Goal: Information Seeking & Learning: Learn about a topic

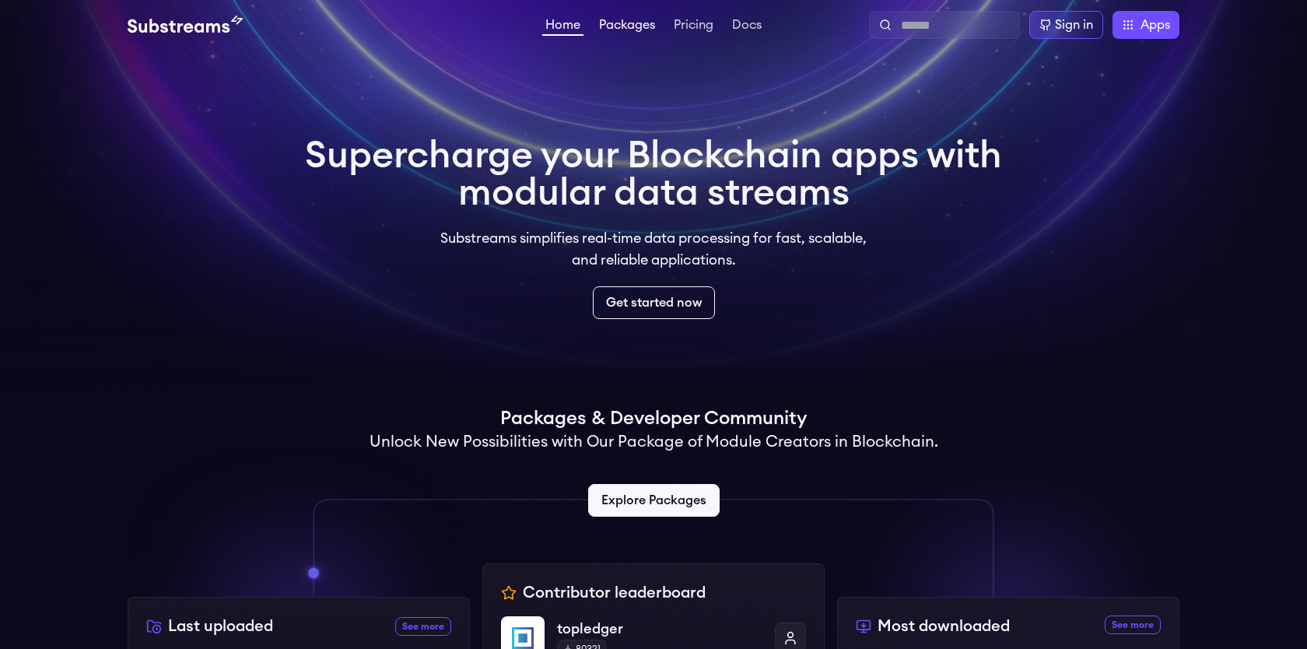
click at [626, 30] on link "Packages" at bounding box center [627, 27] width 62 height 16
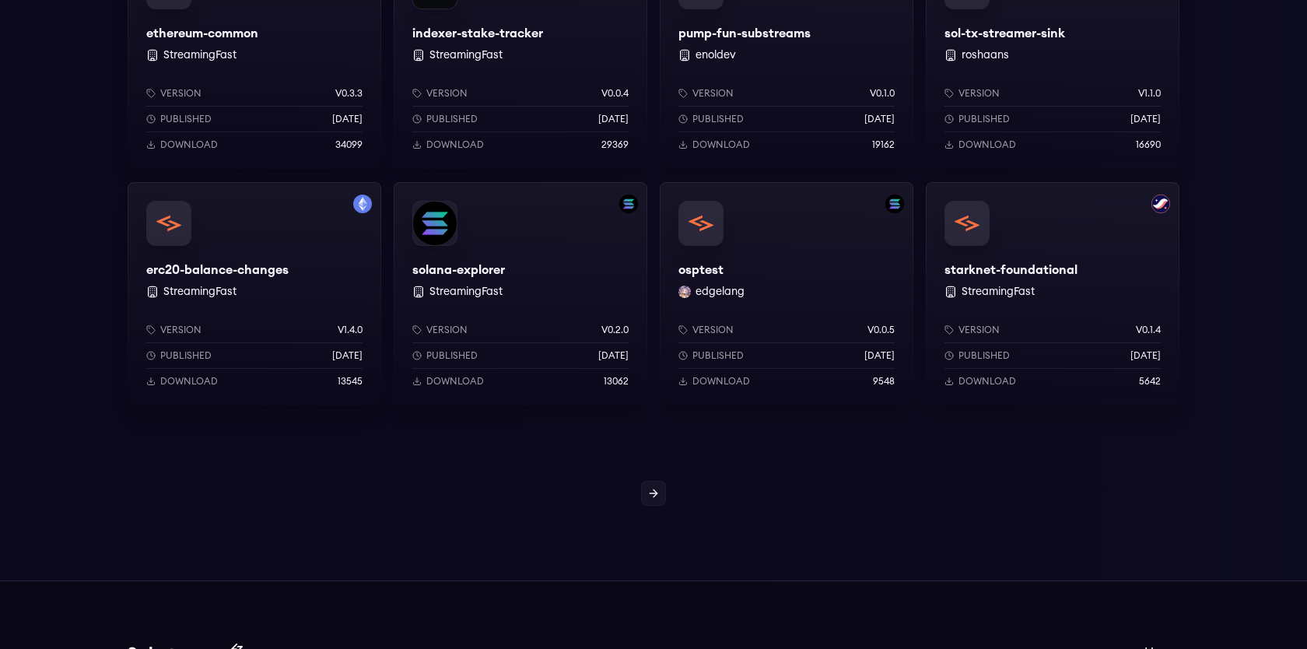
scroll to position [1493, 0]
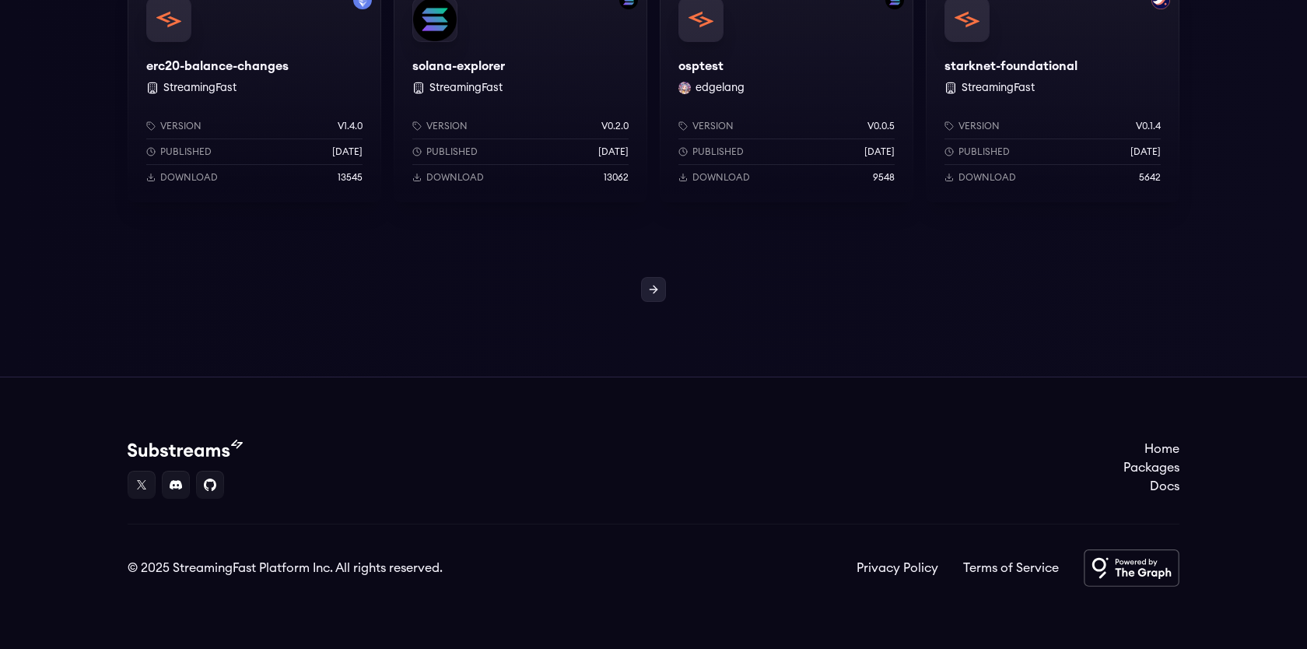
click at [662, 293] on link at bounding box center [653, 289] width 25 height 25
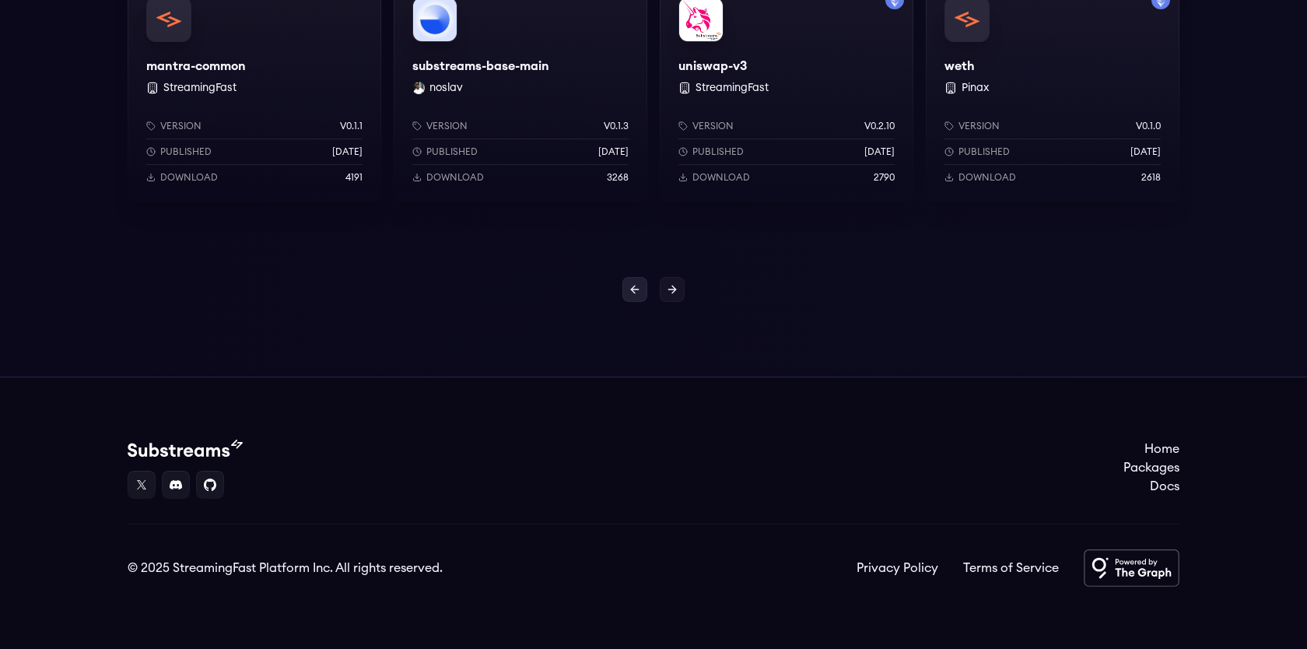
click at [627, 286] on link at bounding box center [635, 289] width 25 height 25
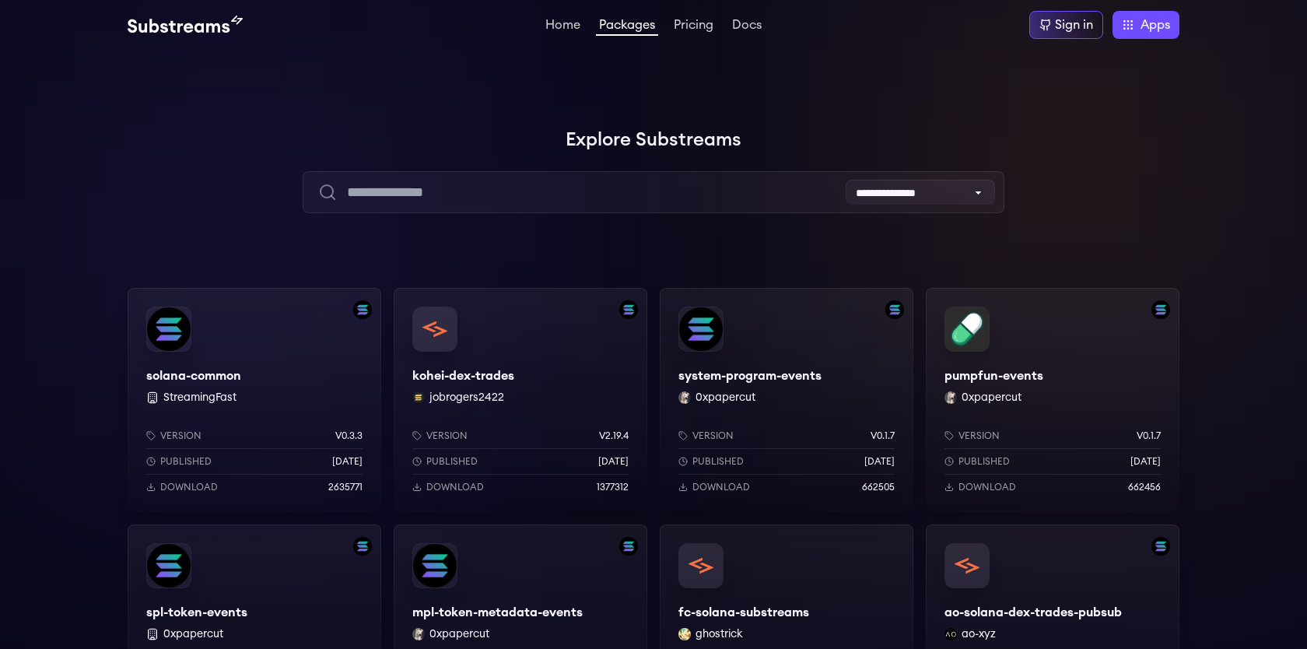
click at [269, 360] on div "solana-common StreamingFast Version v0.3.3 Published 6 months ago Download 2635…" at bounding box center [255, 400] width 254 height 224
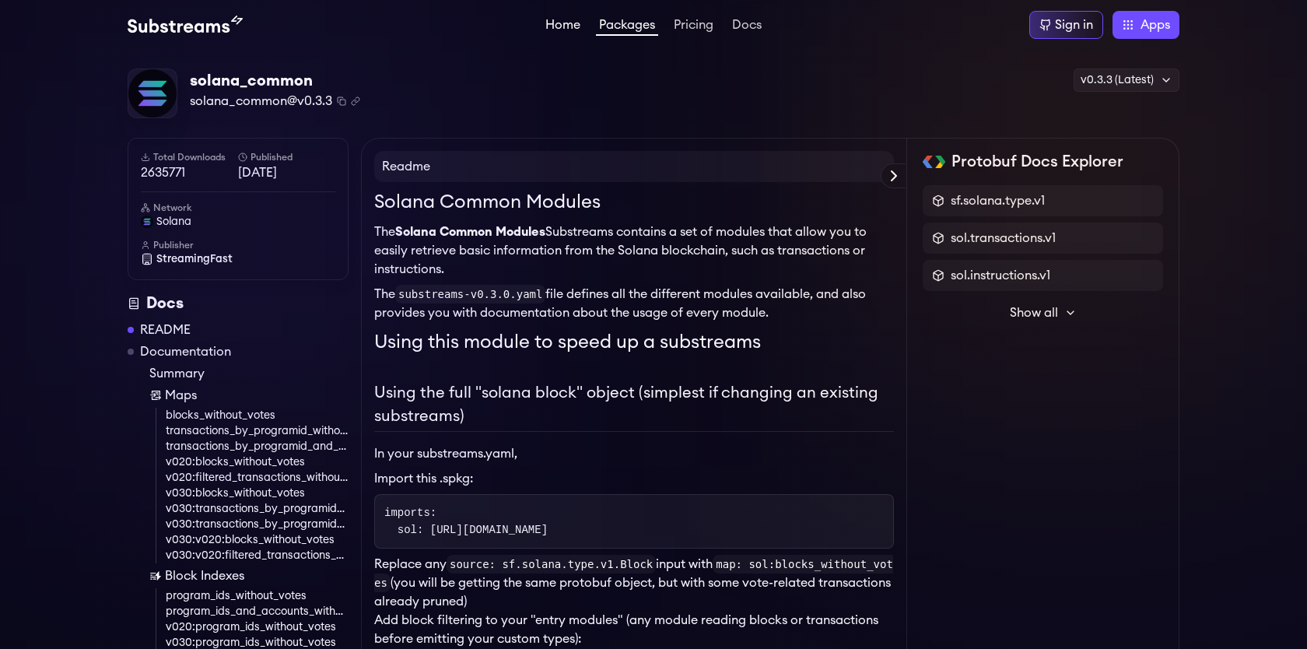
click at [553, 25] on link "Home" at bounding box center [562, 27] width 41 height 16
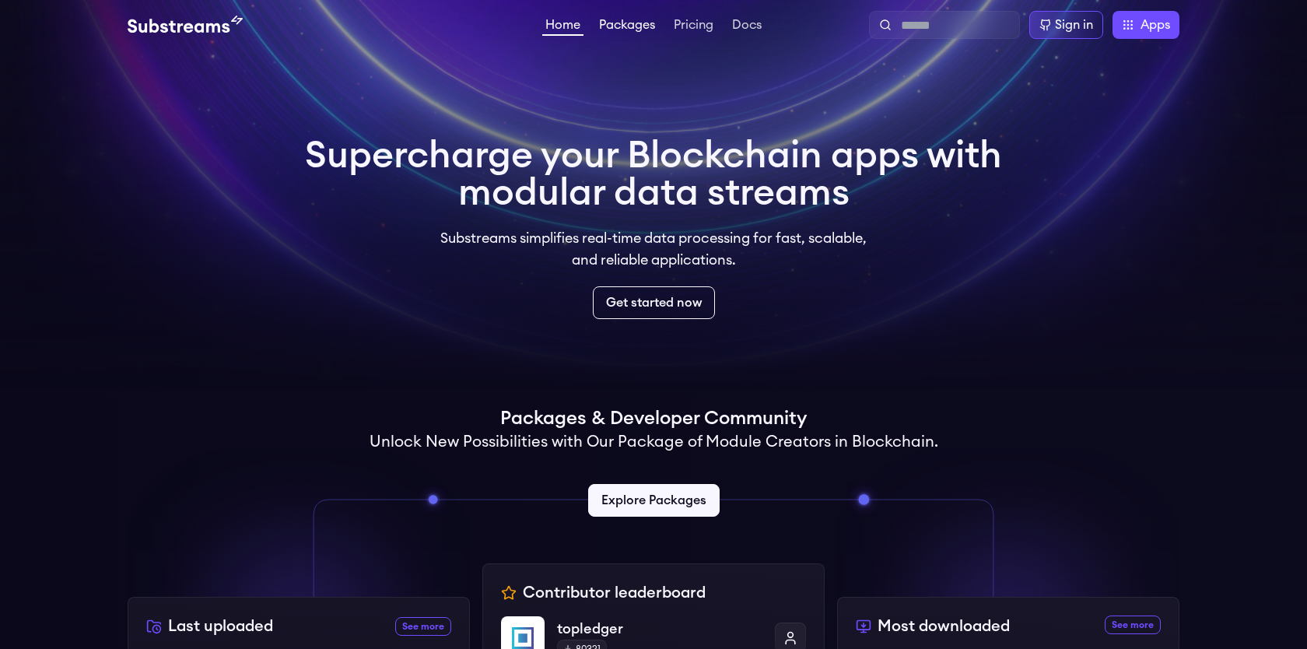
click at [623, 20] on link "Packages" at bounding box center [627, 27] width 62 height 16
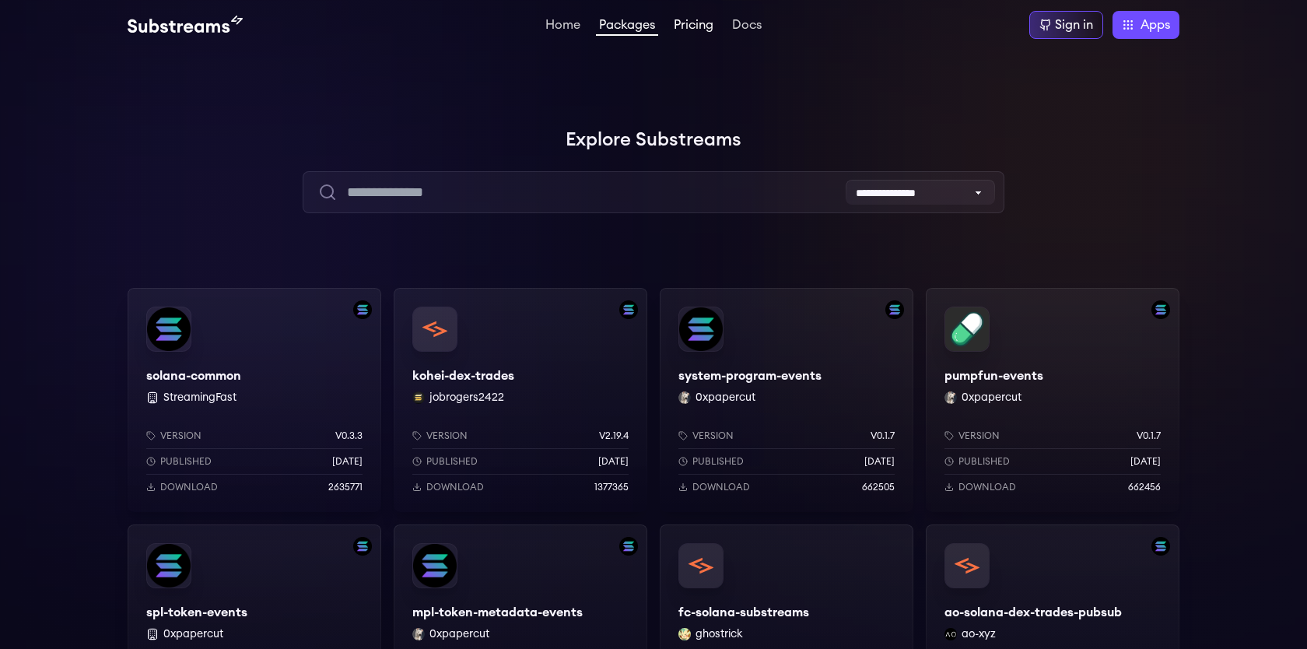
click at [697, 32] on link "Pricing" at bounding box center [694, 27] width 46 height 16
click at [759, 27] on link "Docs" at bounding box center [747, 27] width 36 height 16
